Goal: Entertainment & Leisure: Browse casually

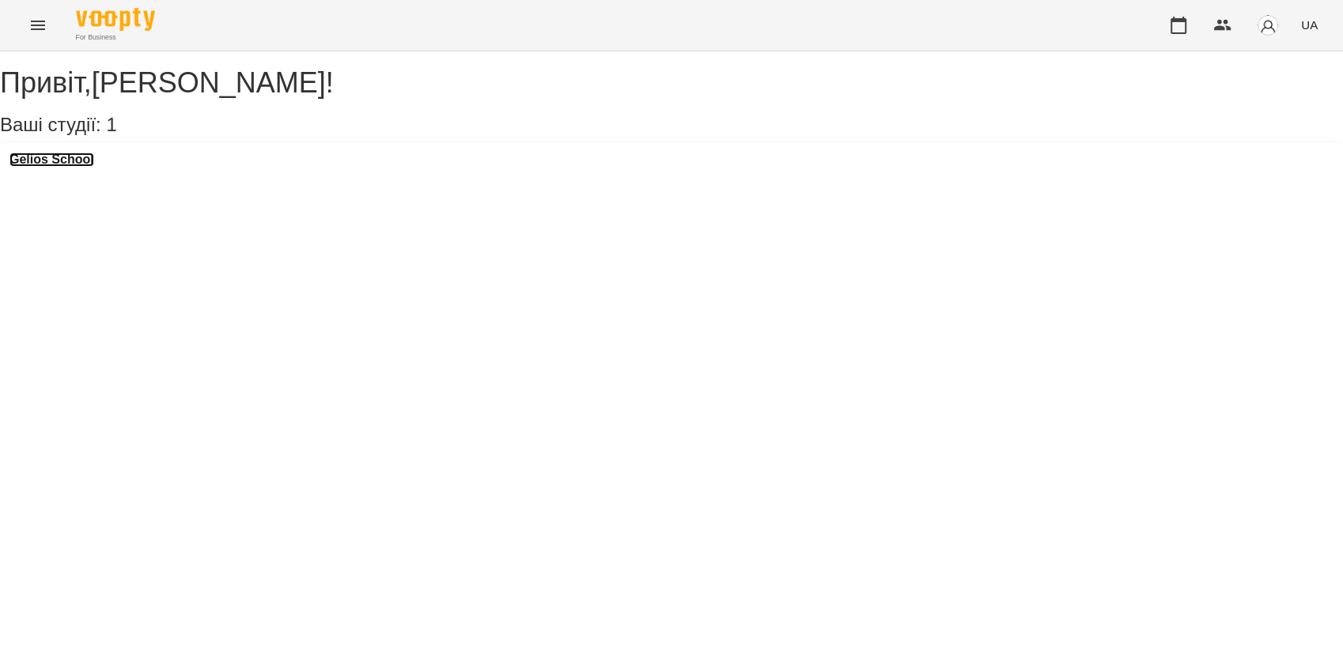
click at [90, 167] on h3 "Gelios School" at bounding box center [51, 160] width 85 height 14
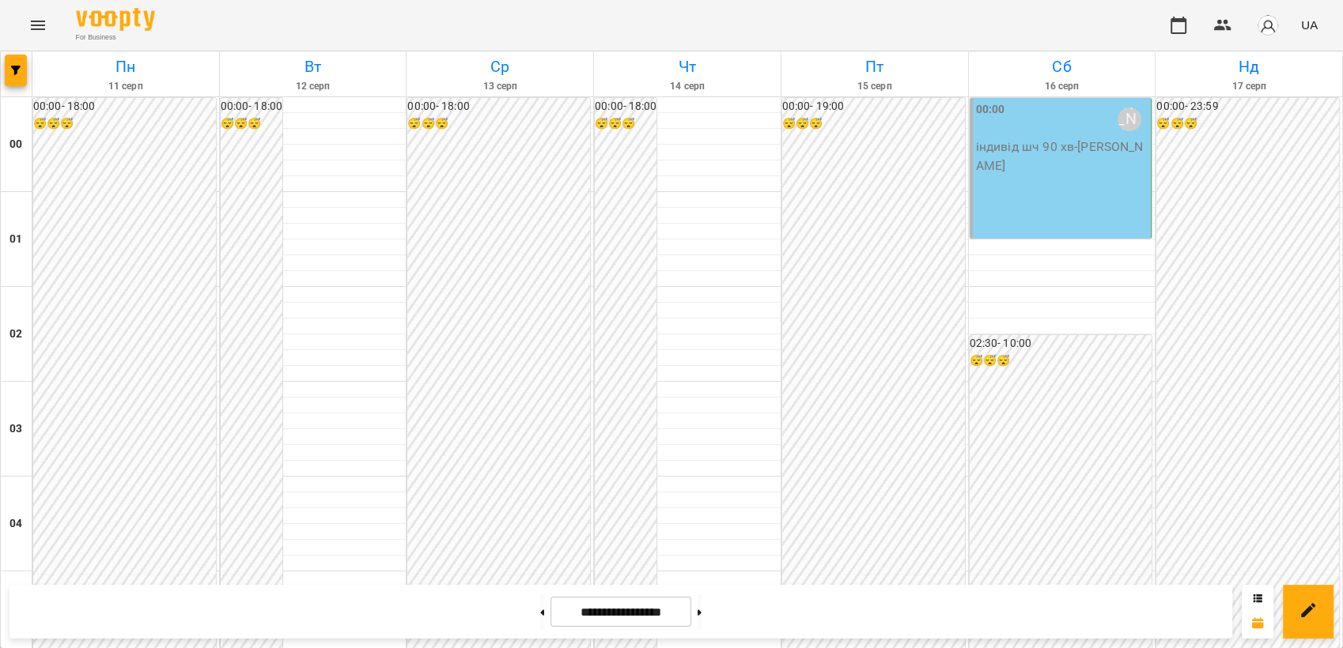
scroll to position [1643, 0]
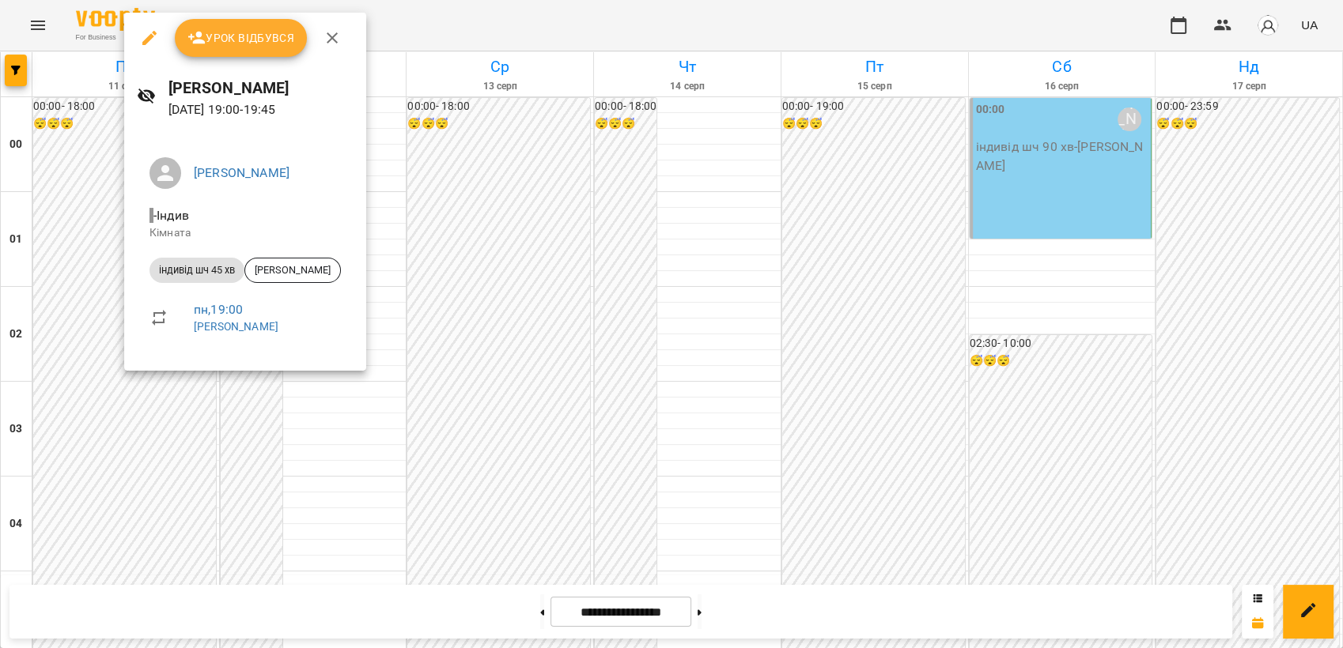
click at [514, 323] on div at bounding box center [671, 324] width 1343 height 648
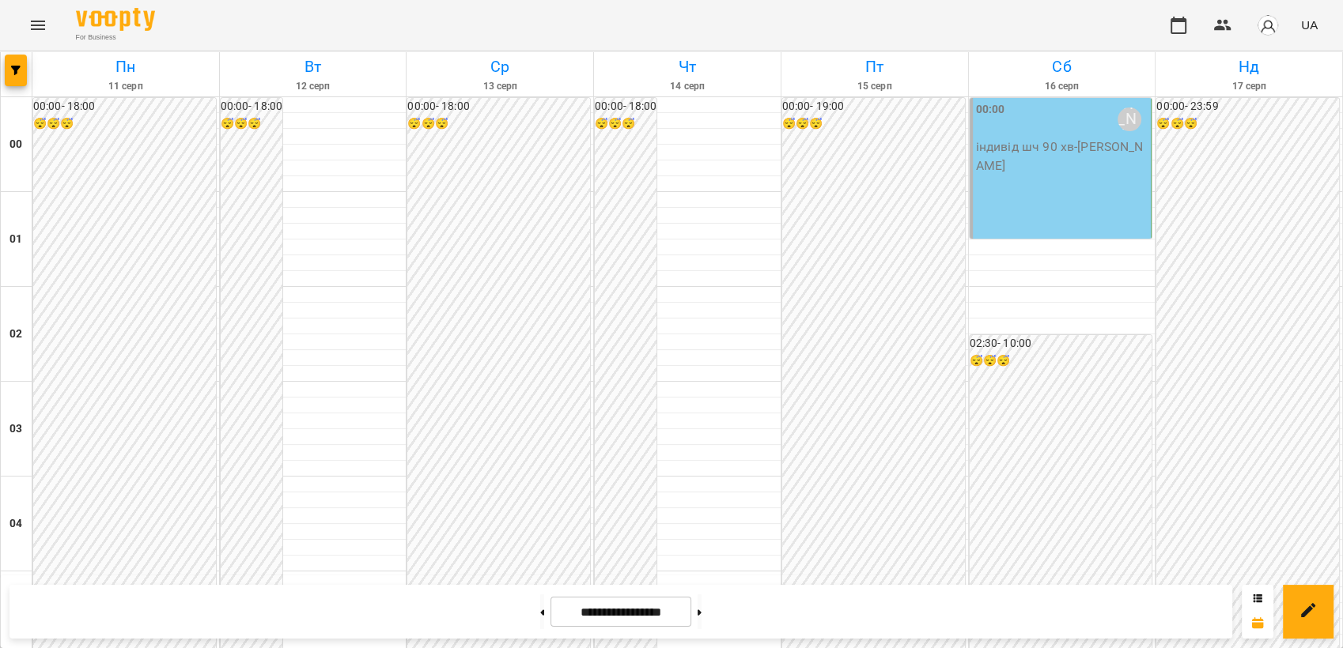
scroll to position [0, 0]
click at [41, 35] on button "Menu" at bounding box center [38, 25] width 38 height 38
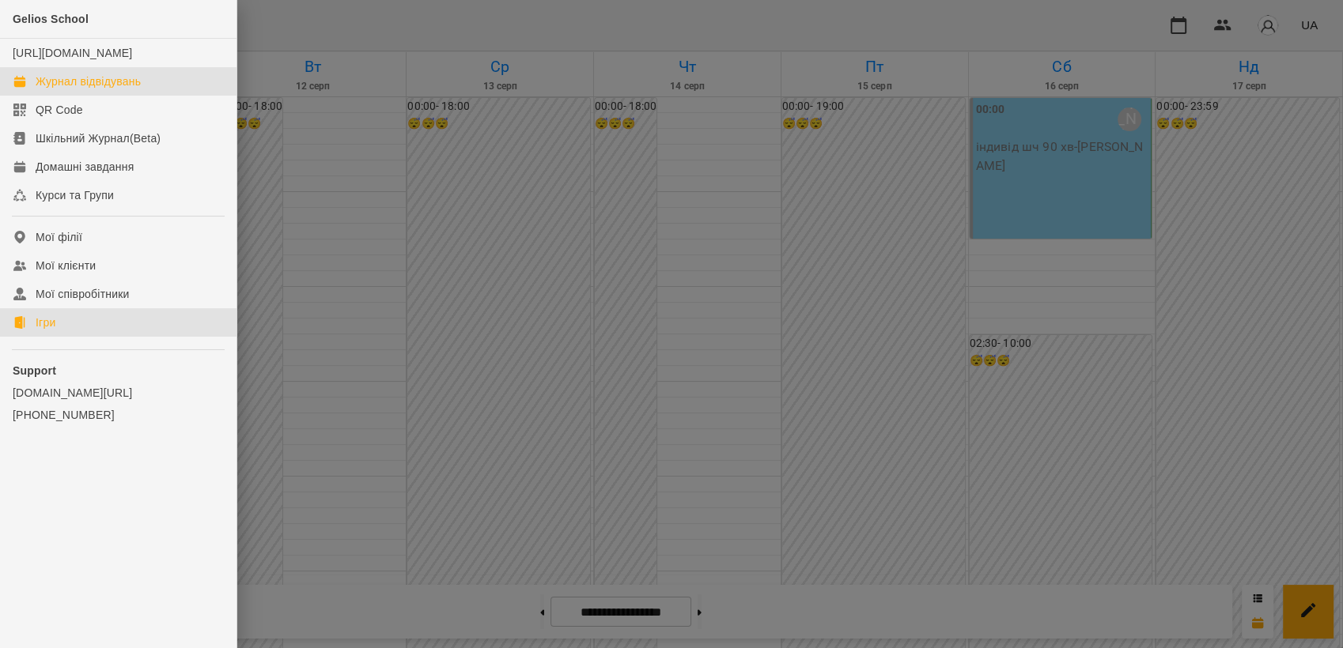
click at [79, 337] on link "Ігри" at bounding box center [118, 322] width 236 height 28
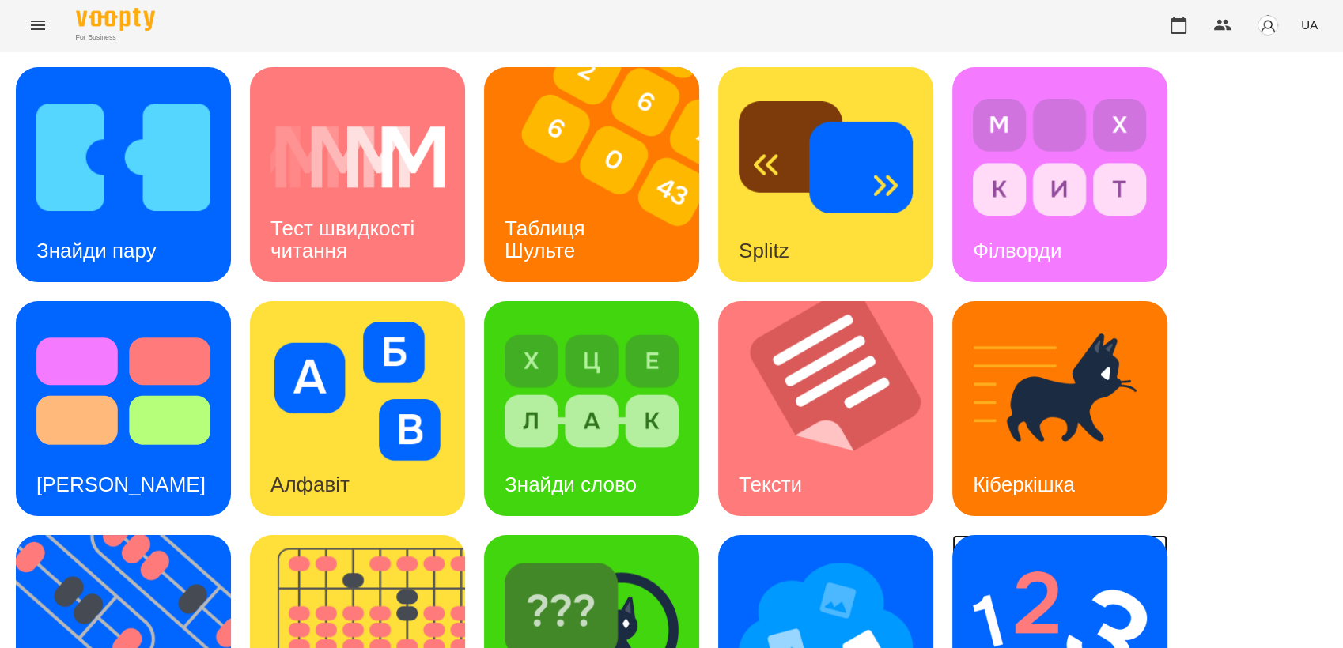
click at [1149, 553] on div "Ментальний рахунок" at bounding box center [1059, 642] width 215 height 215
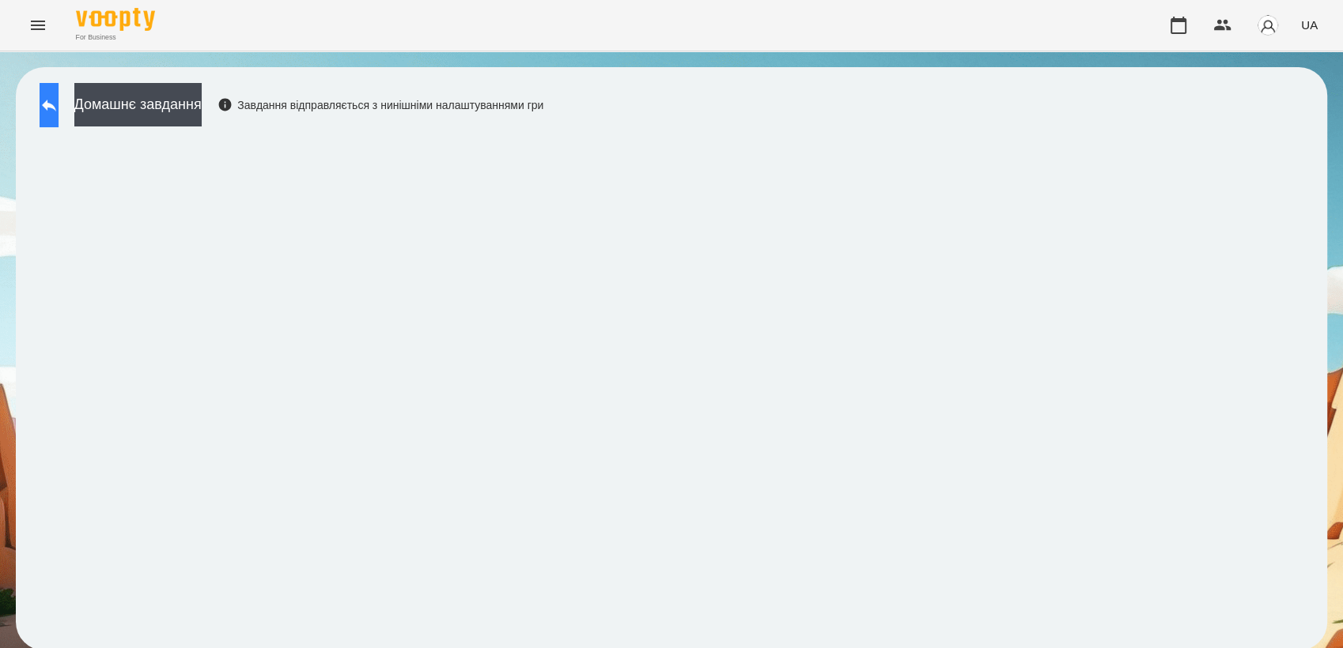
click at [59, 99] on icon at bounding box center [49, 105] width 19 height 19
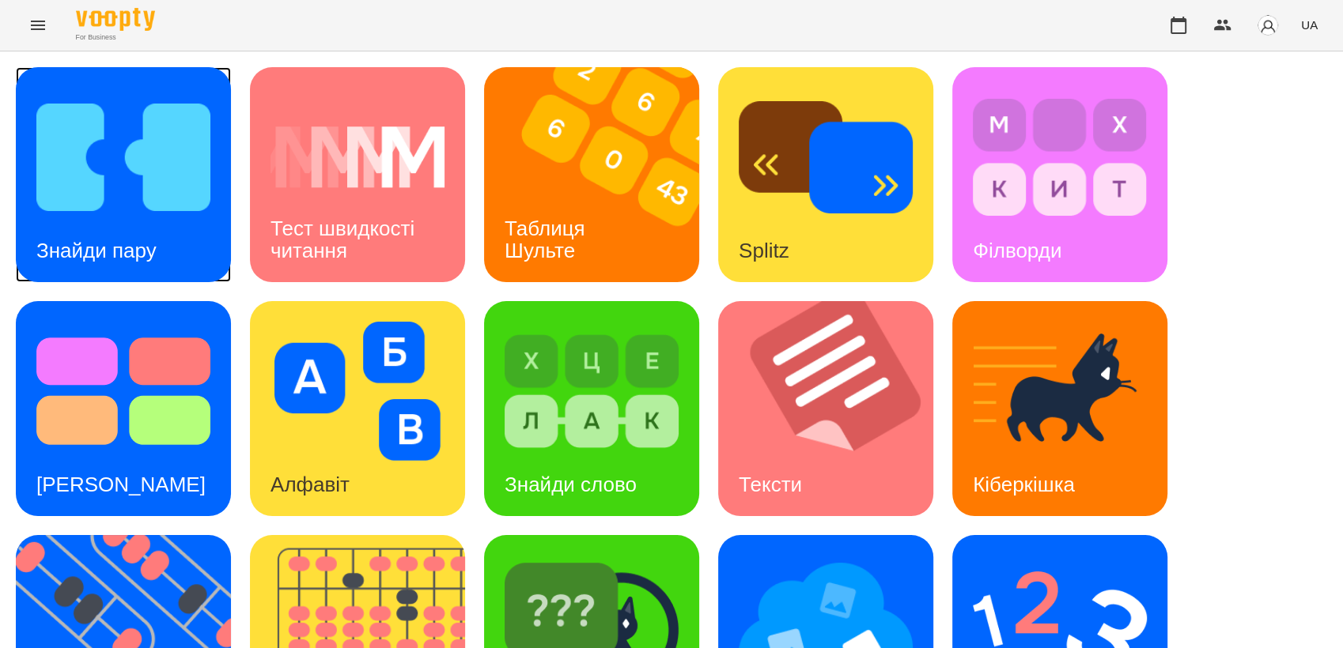
click at [77, 184] on img at bounding box center [123, 157] width 174 height 139
